Goal: Information Seeking & Learning: Learn about a topic

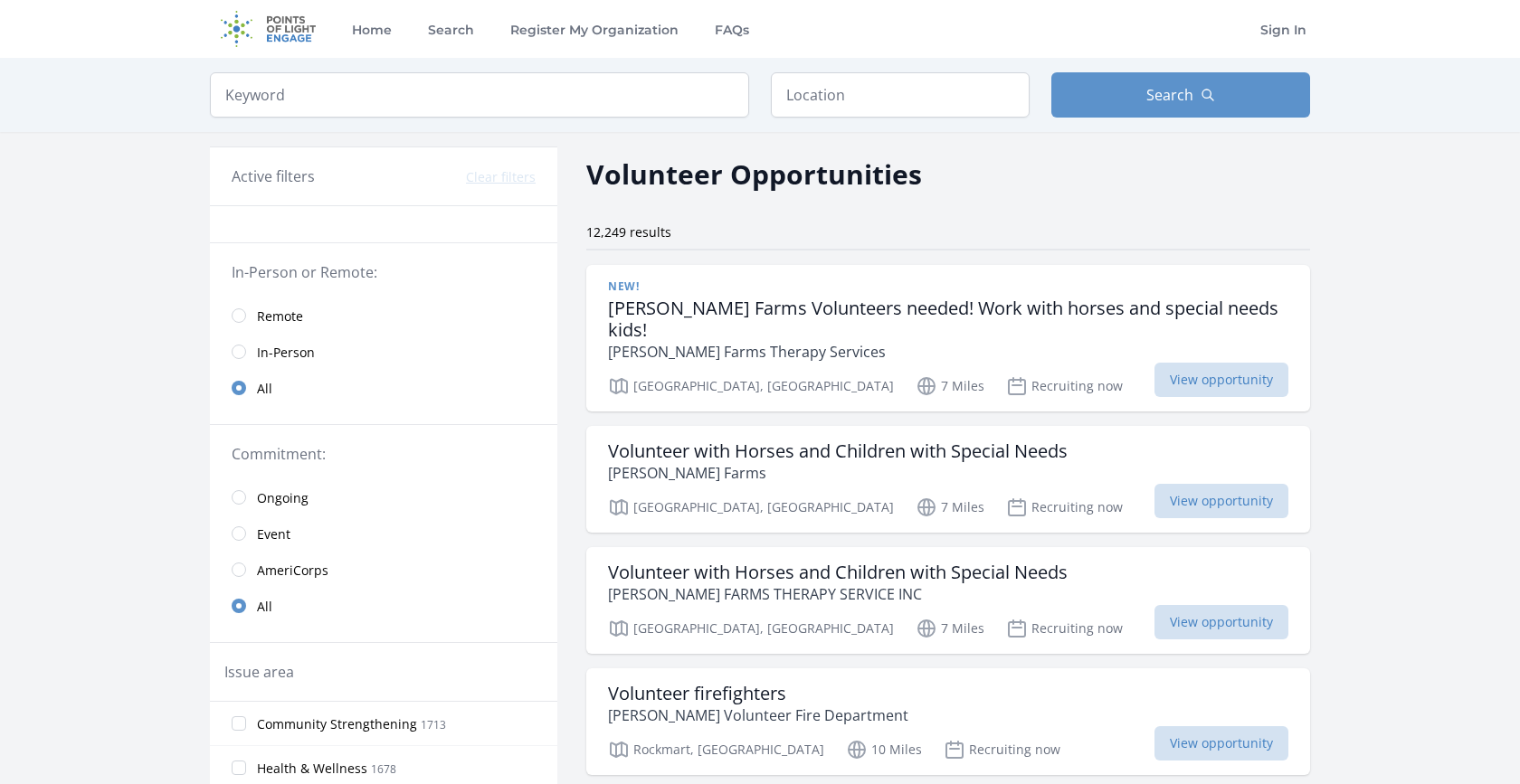
click at [290, 314] on span "Remote" at bounding box center [279, 316] width 46 height 18
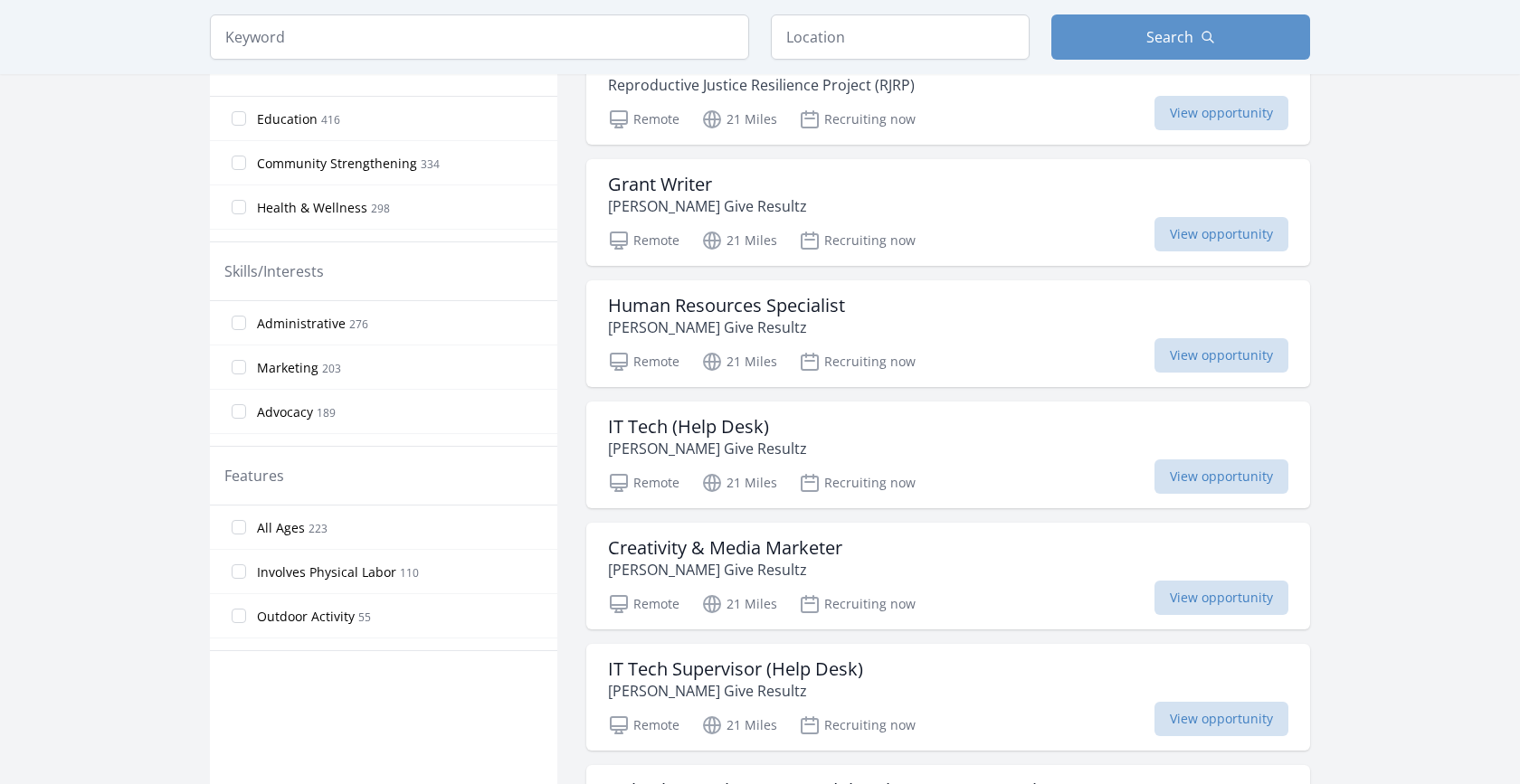
scroll to position [583, 0]
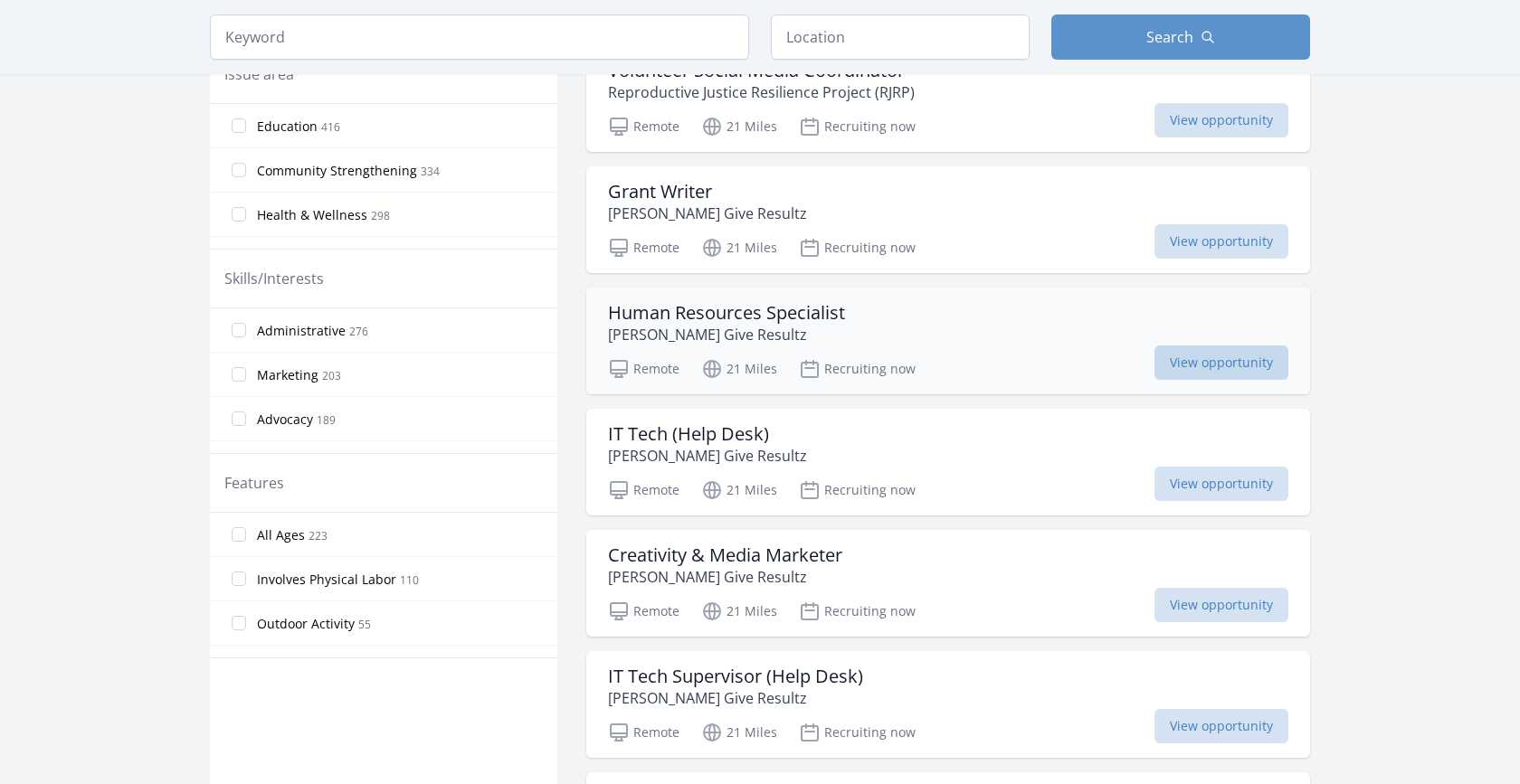
click at [1206, 361] on span "View opportunity" at bounding box center [1222, 362] width 134 height 34
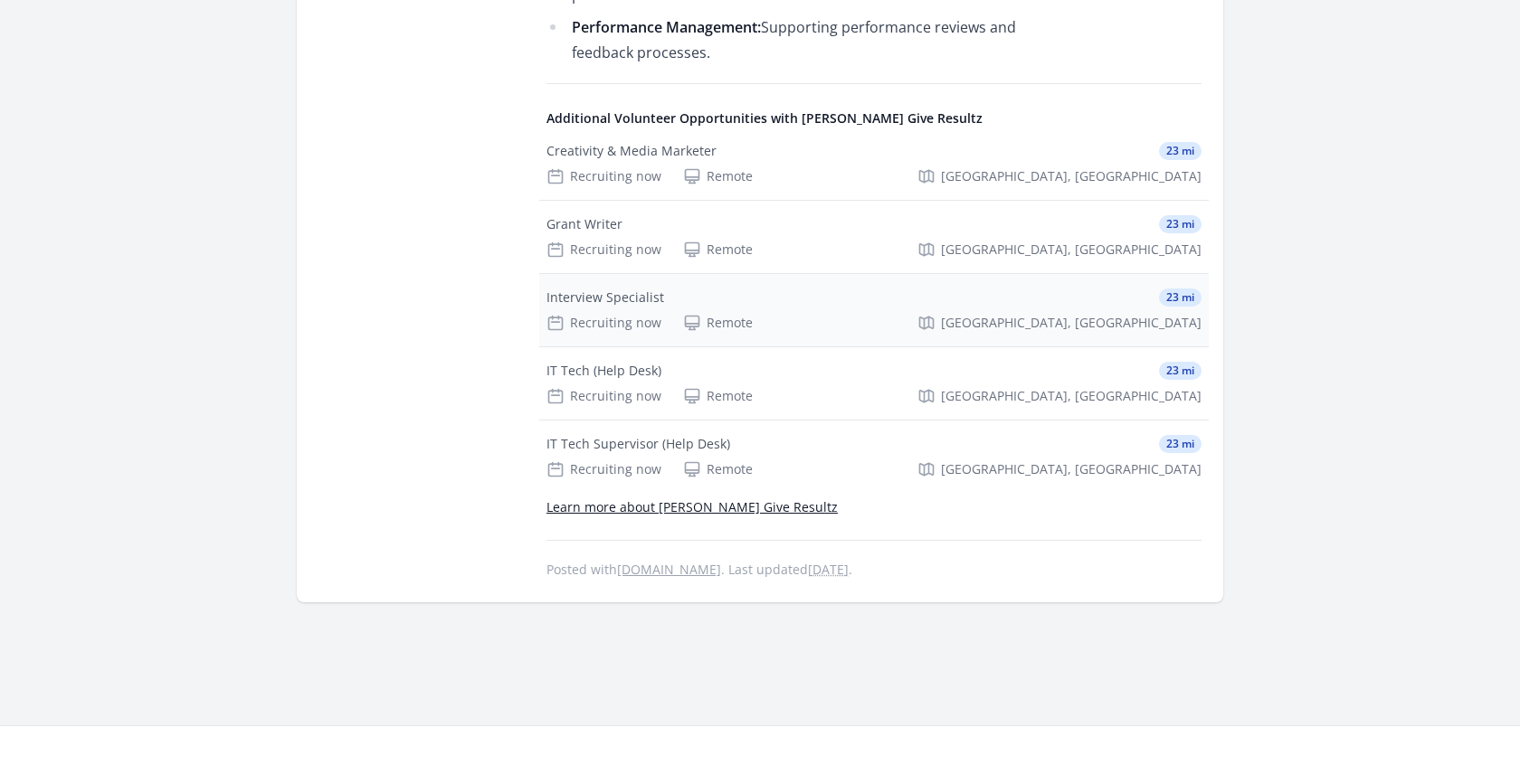
scroll to position [1328, 0]
